Goal: Task Accomplishment & Management: Use online tool/utility

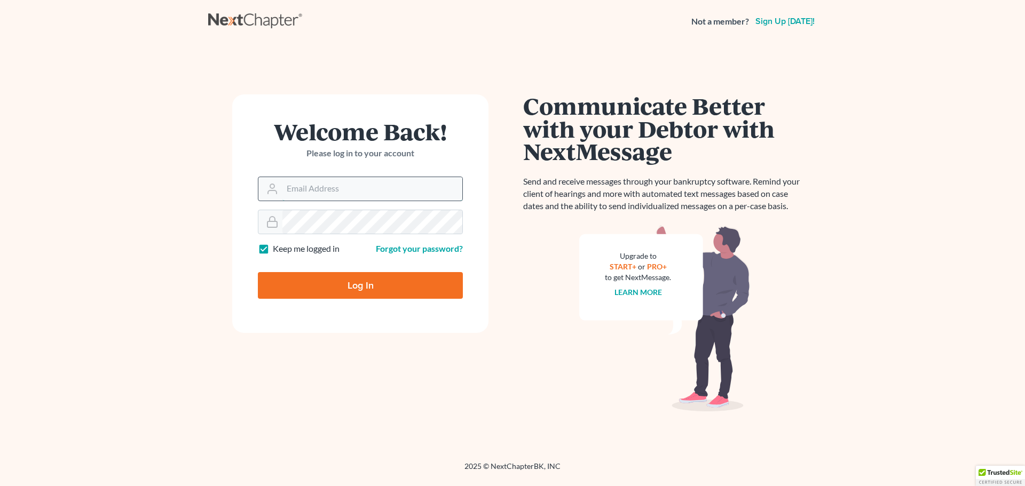
click at [387, 188] on input "Email Address" at bounding box center [372, 188] width 180 height 23
type input "[EMAIL_ADDRESS][DOMAIN_NAME]"
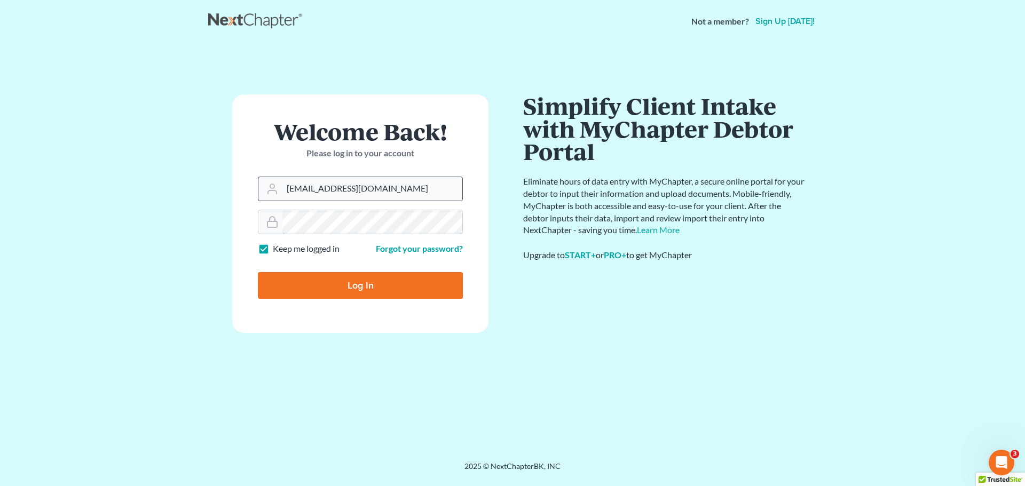
click at [258, 272] on input "Log In" at bounding box center [360, 285] width 205 height 27
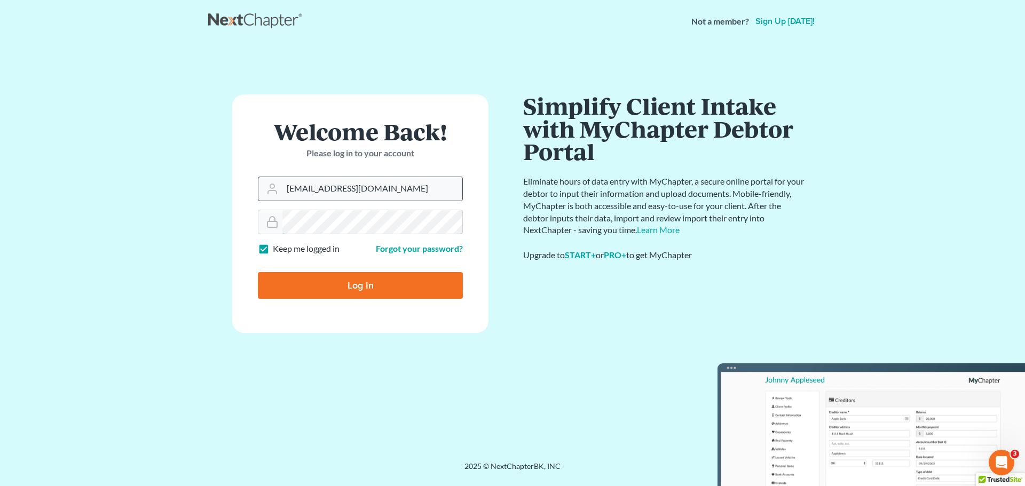
type input "Thinking..."
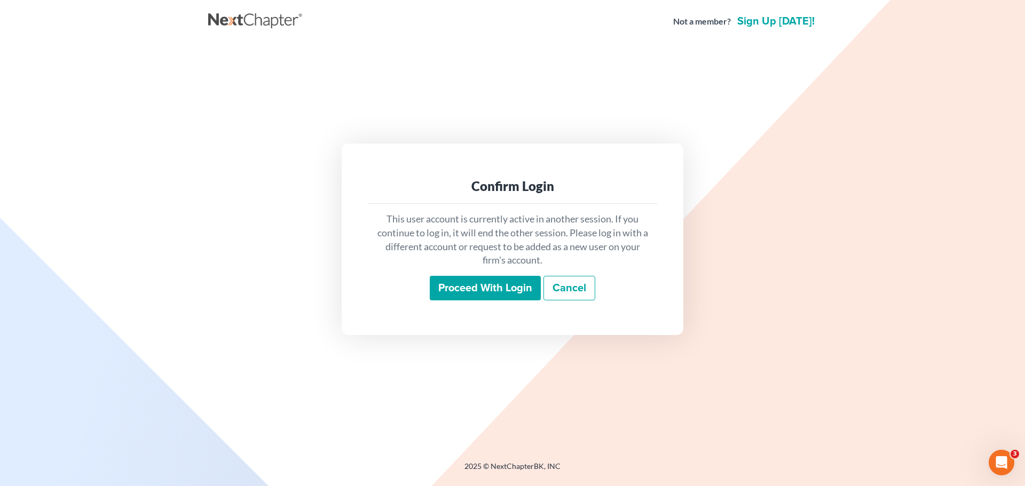
click at [483, 292] on input "Proceed with login" at bounding box center [485, 288] width 111 height 25
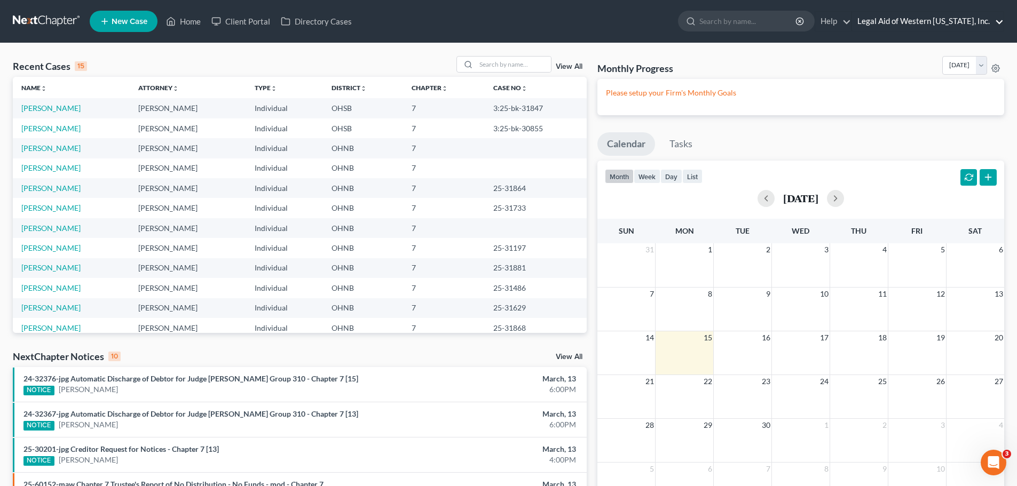
click at [1000, 21] on link "Legal Aid of Western [US_STATE], Inc." at bounding box center [928, 21] width 152 height 19
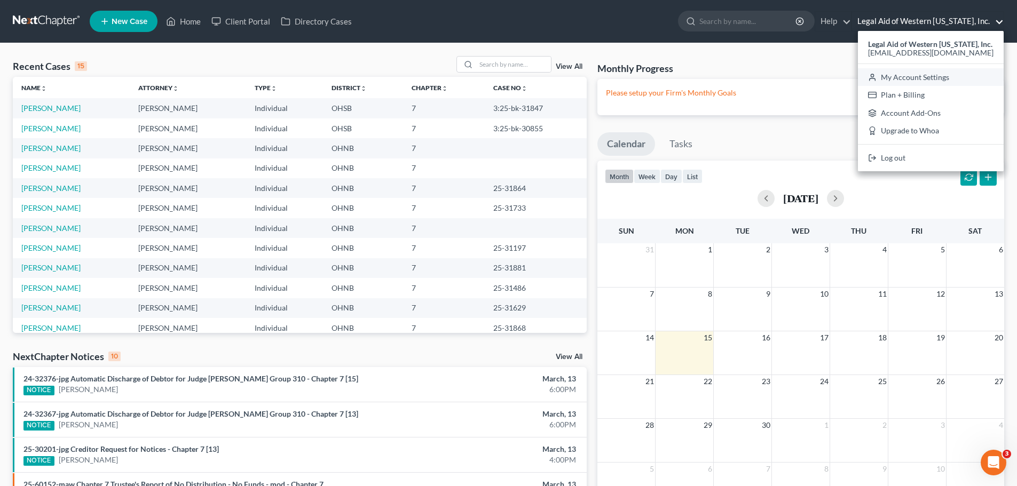
click at [958, 79] on link "My Account Settings" at bounding box center [931, 77] width 146 height 18
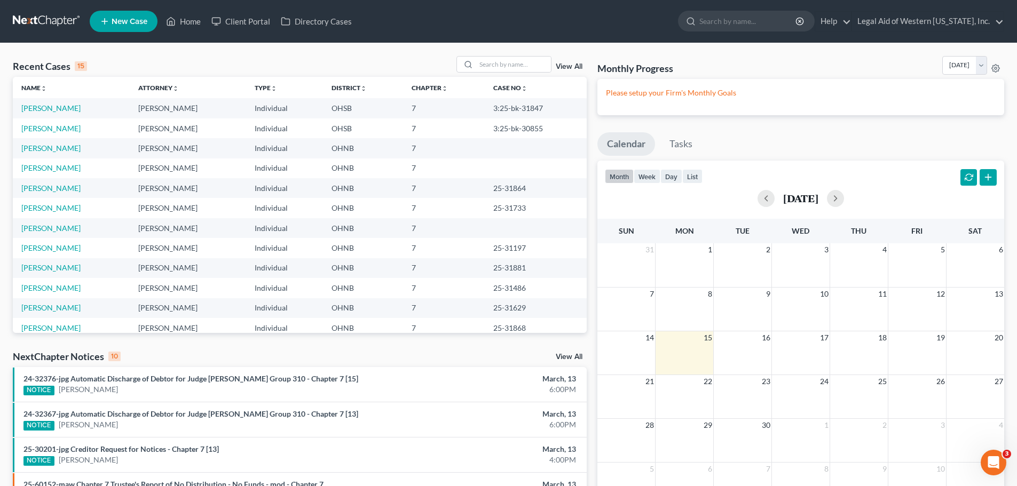
select select "61"
select select "24"
select select "36"
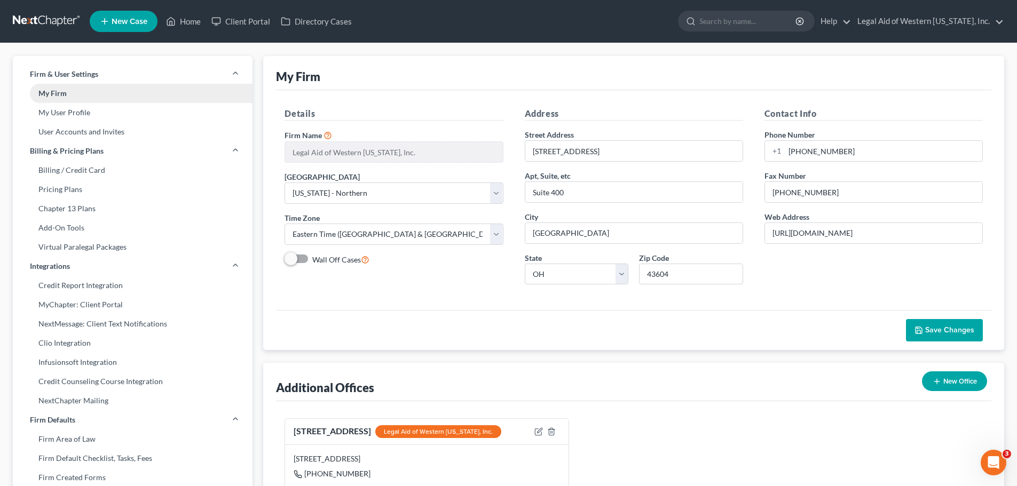
click at [115, 87] on link "My Firm" at bounding box center [133, 93] width 240 height 19
click at [163, 138] on link "User Accounts and Invites" at bounding box center [133, 131] width 240 height 19
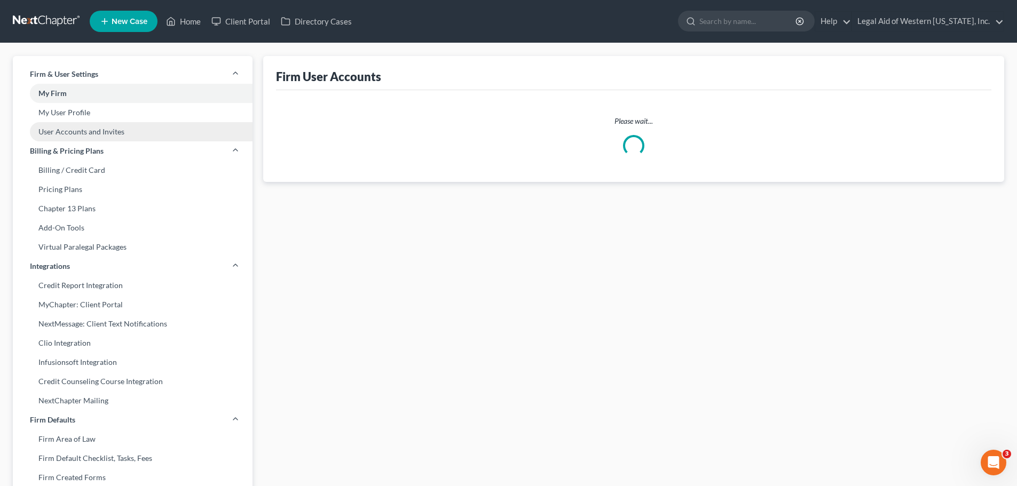
select select "0"
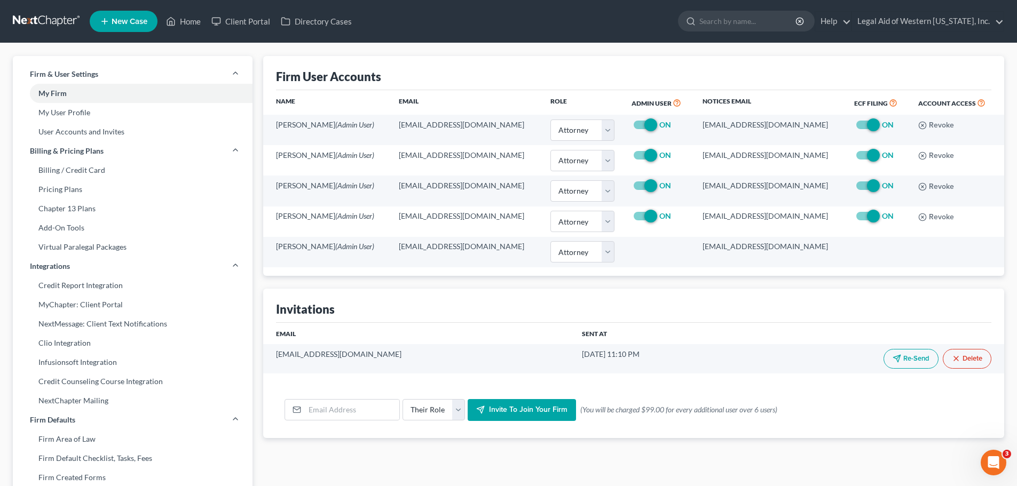
click at [489, 58] on div "Firm User Accounts" at bounding box center [633, 73] width 715 height 34
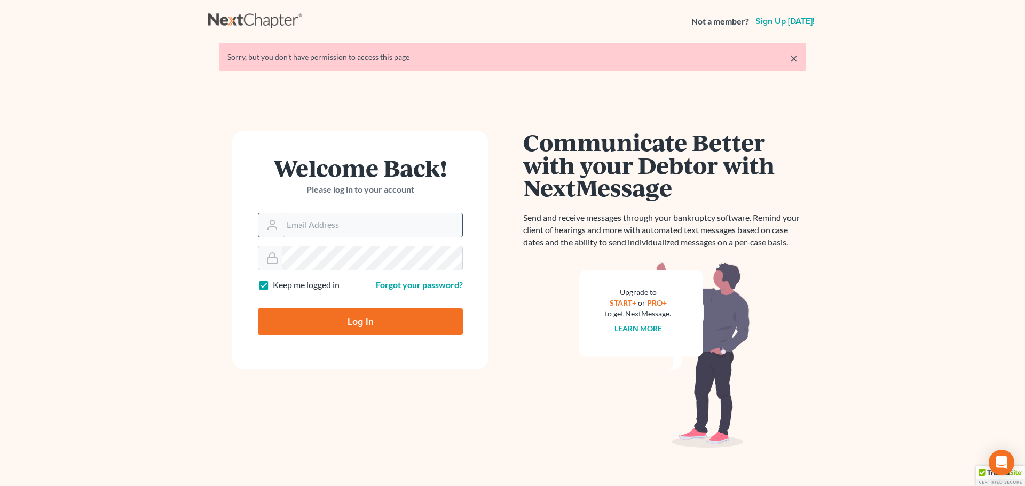
click at [373, 231] on input "Email Address" at bounding box center [372, 224] width 180 height 23
type input "[EMAIL_ADDRESS][DOMAIN_NAME]"
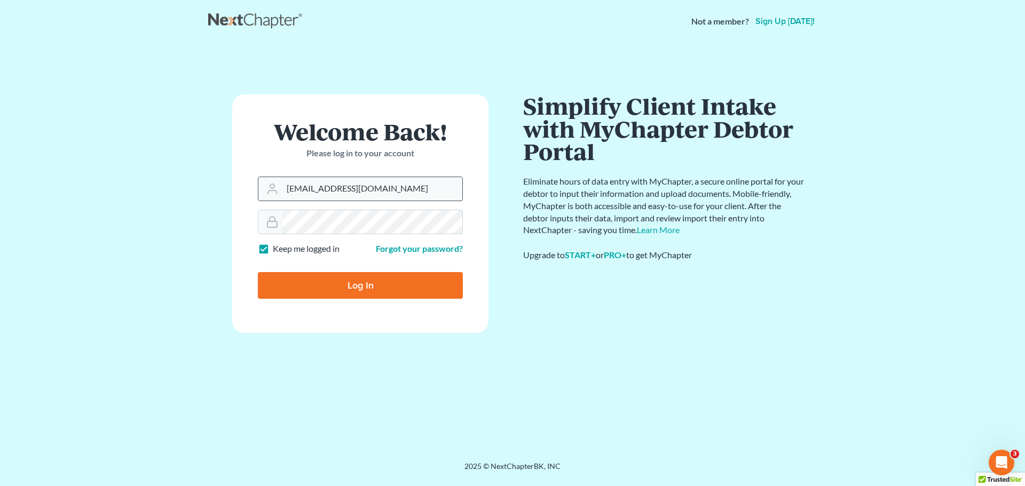
click at [258, 272] on input "Log In" at bounding box center [360, 285] width 205 height 27
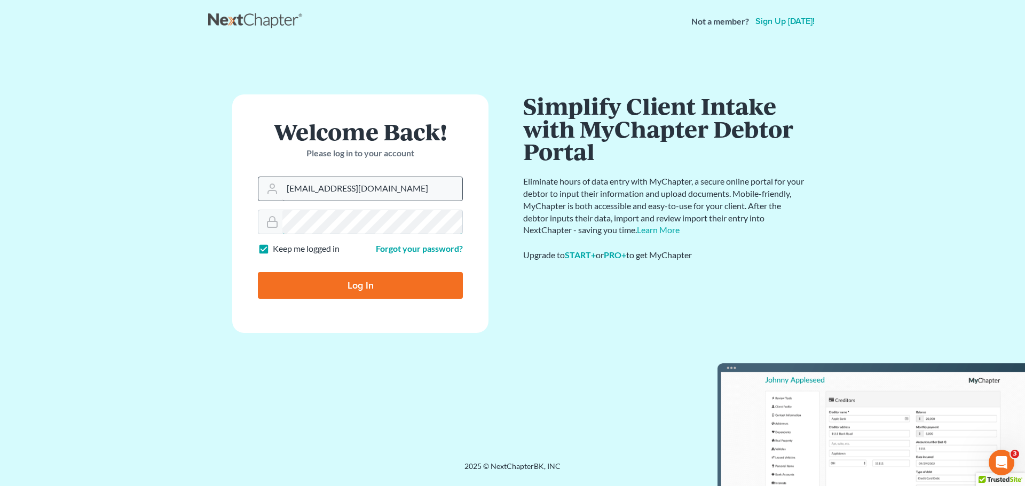
type input "Thinking..."
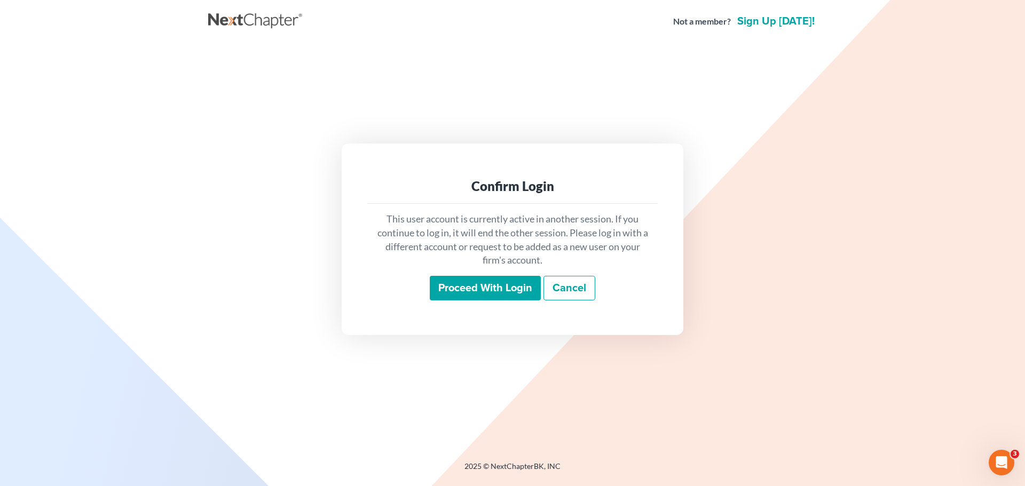
click at [486, 293] on input "Proceed with login" at bounding box center [485, 288] width 111 height 25
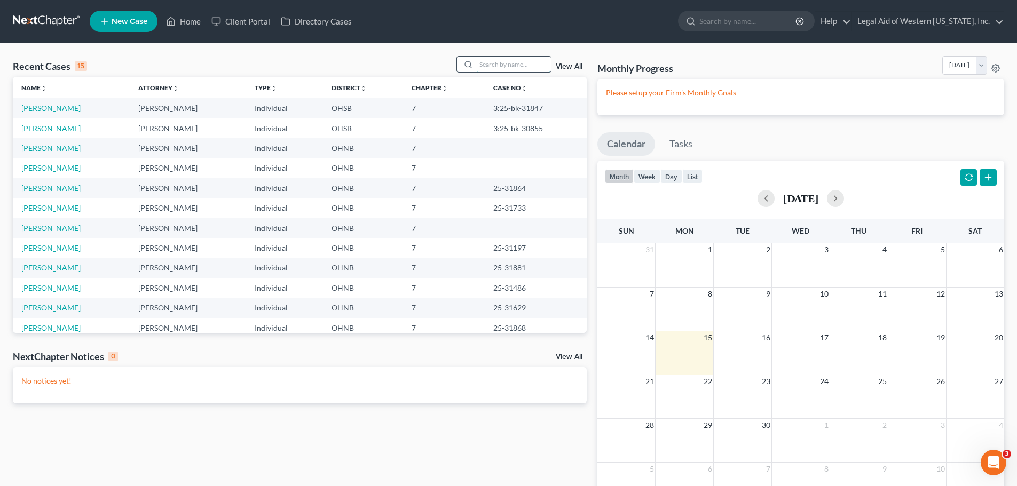
click at [499, 64] on input "search" at bounding box center [513, 64] width 75 height 15
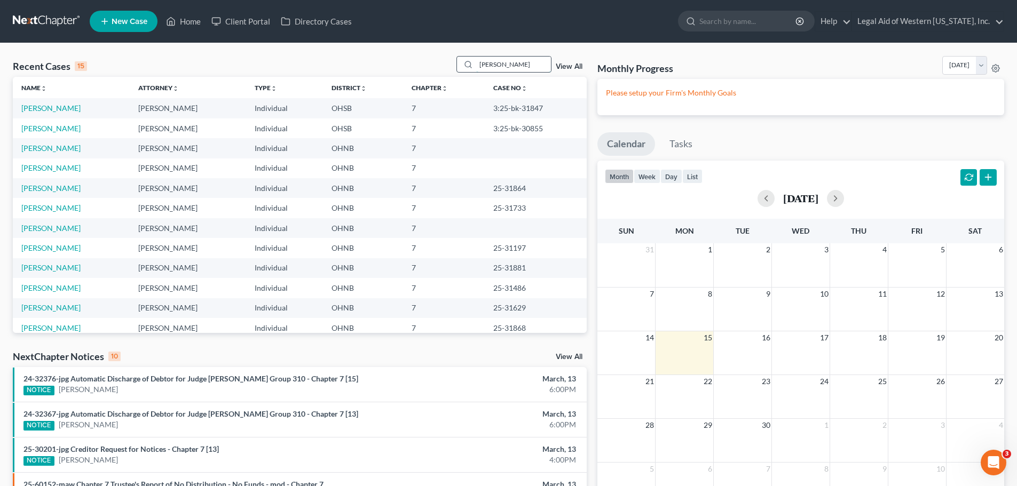
type input "[PERSON_NAME]"
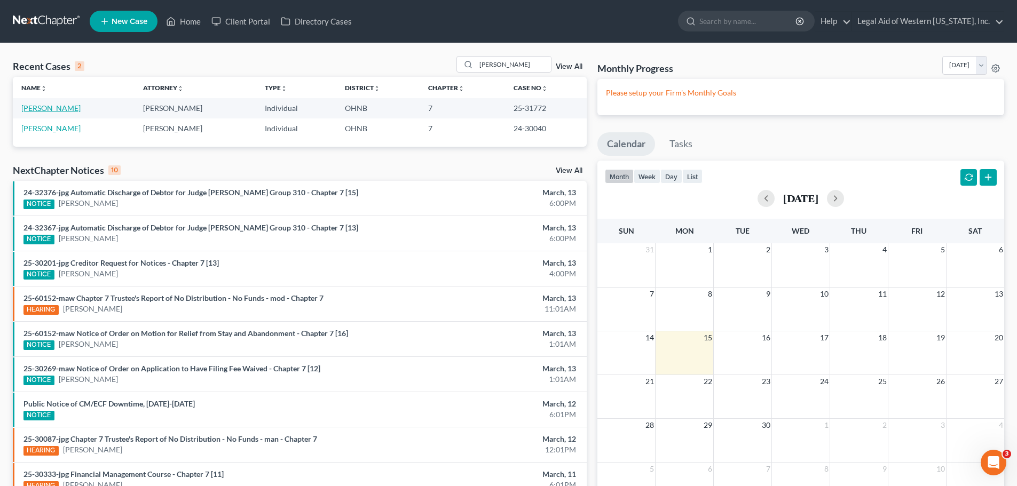
click at [49, 109] on link "[PERSON_NAME]" at bounding box center [50, 108] width 59 height 9
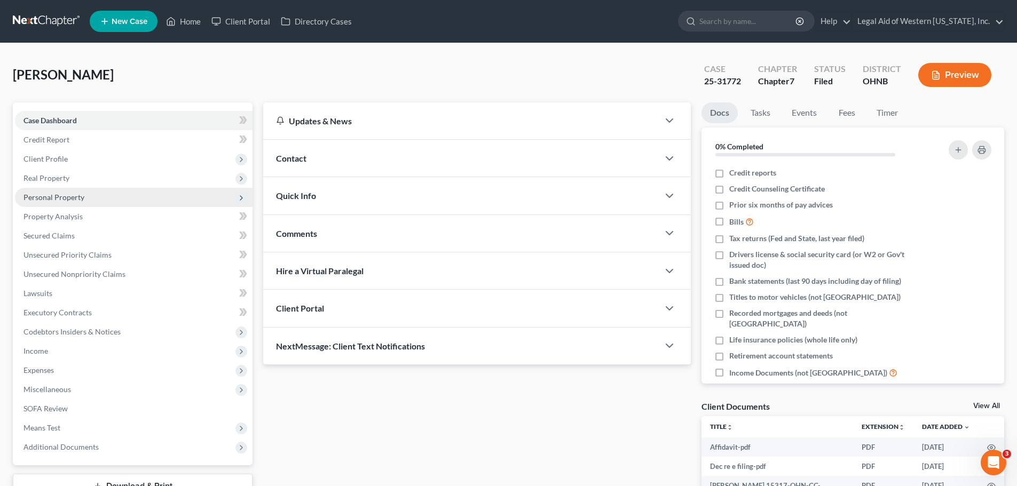
click at [136, 197] on span "Personal Property" at bounding box center [133, 197] width 237 height 19
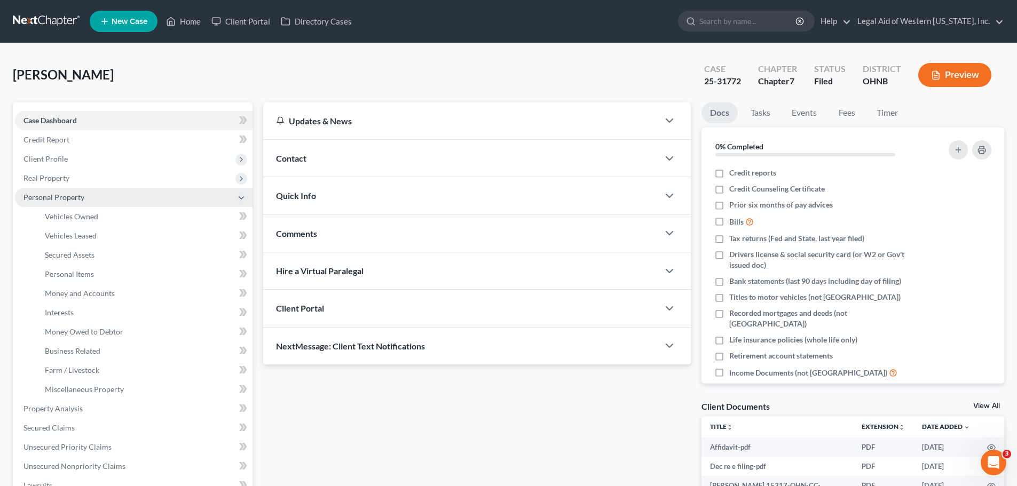
scroll to position [53, 0]
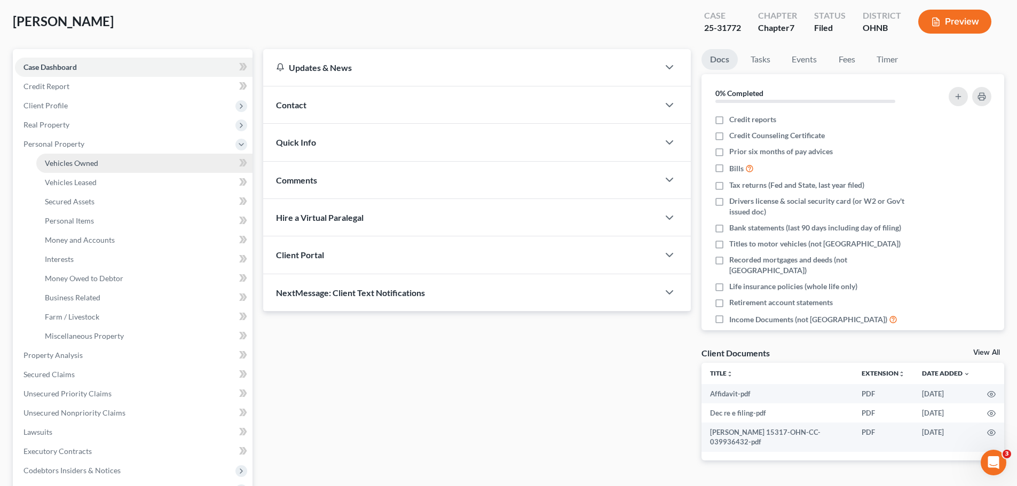
click at [129, 160] on link "Vehicles Owned" at bounding box center [144, 163] width 216 height 19
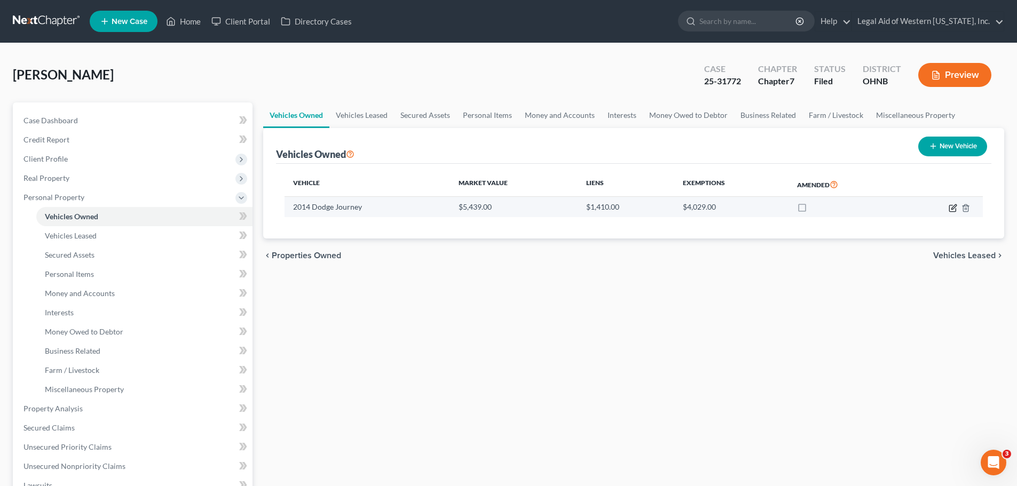
click at [954, 205] on icon "button" at bounding box center [953, 206] width 5 height 5
select select "0"
select select "12"
select select "2"
select select "0"
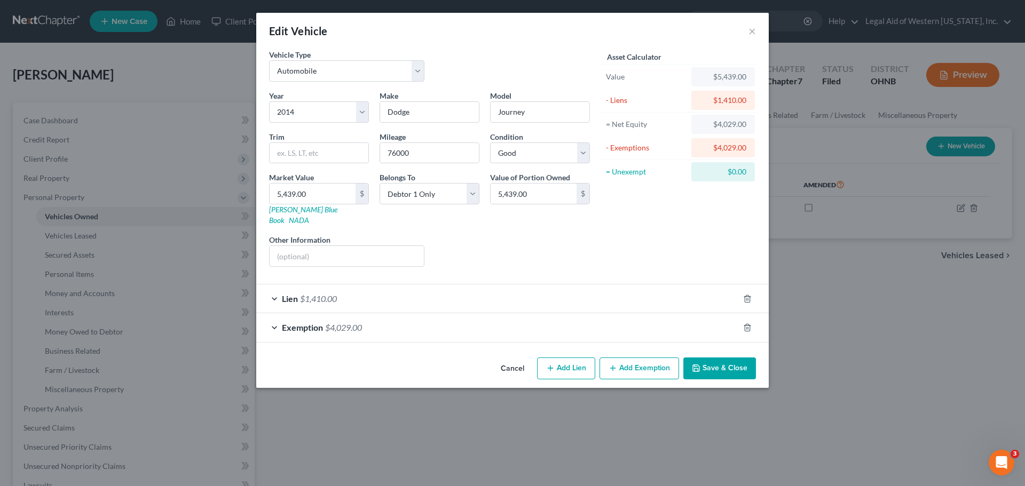
click at [748, 28] on div "Edit Vehicle ×" at bounding box center [512, 31] width 512 height 36
click at [752, 29] on button "×" at bounding box center [751, 31] width 7 height 13
